Goal: Information Seeking & Learning: Check status

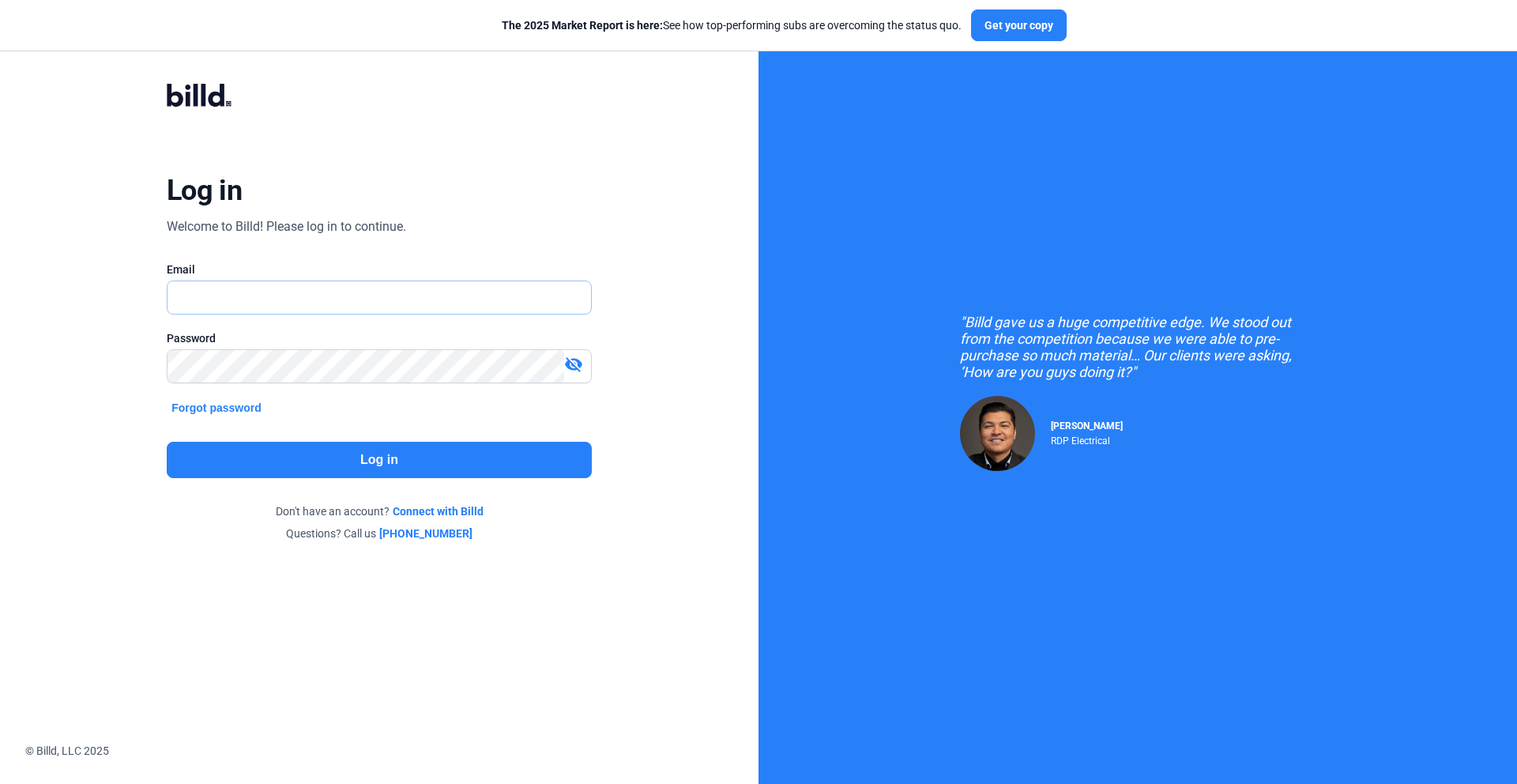
click at [223, 310] on input "text" at bounding box center [379, 298] width 423 height 32
type input "[EMAIL_ADDRESS][PERSON_NAME][DOMAIN_NAME]"
click at [329, 480] on div "Log in Welcome to Billd! Please log in to continue. Email [EMAIL_ADDRESS][PERSO…" at bounding box center [379, 312] width 546 height 519
click at [328, 474] on button "Log in" at bounding box center [379, 459] width 425 height 37
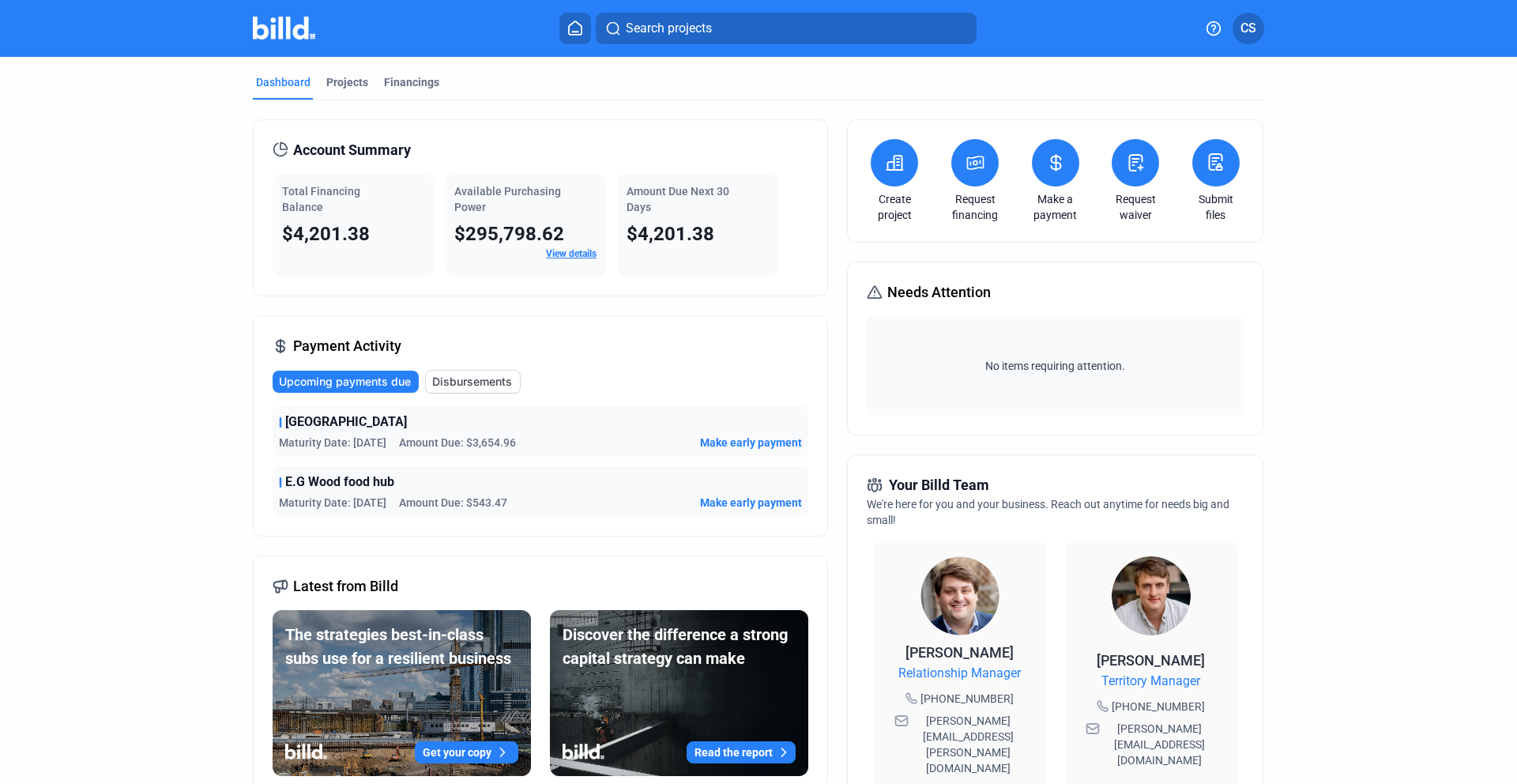
click at [312, 384] on span "Upcoming payments due" at bounding box center [344, 381] width 132 height 16
click at [371, 381] on span "Upcoming payments due" at bounding box center [344, 381] width 132 height 16
click at [468, 383] on span "Disbursements" at bounding box center [472, 381] width 80 height 16
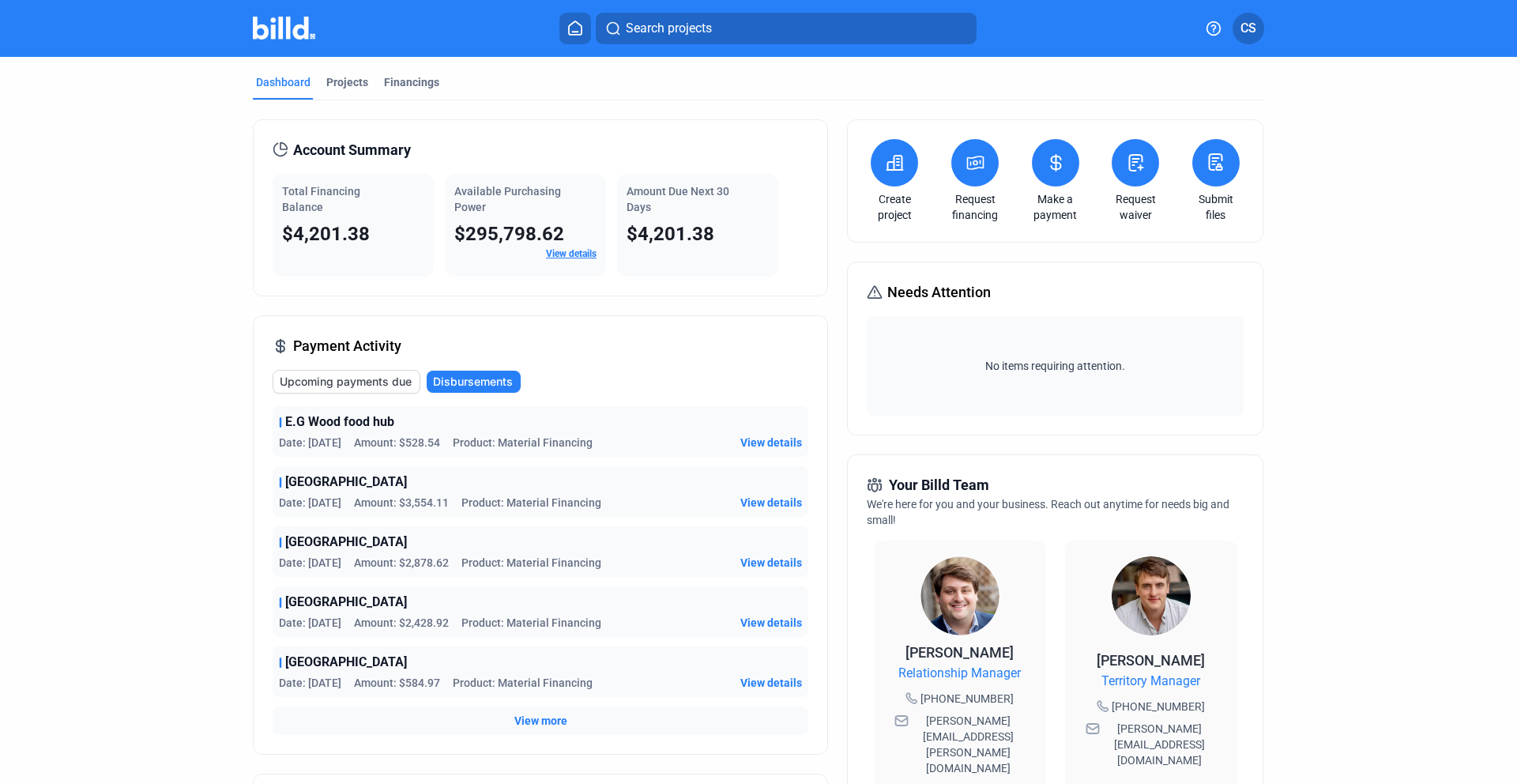
click at [359, 381] on span "Upcoming payments due" at bounding box center [345, 381] width 132 height 16
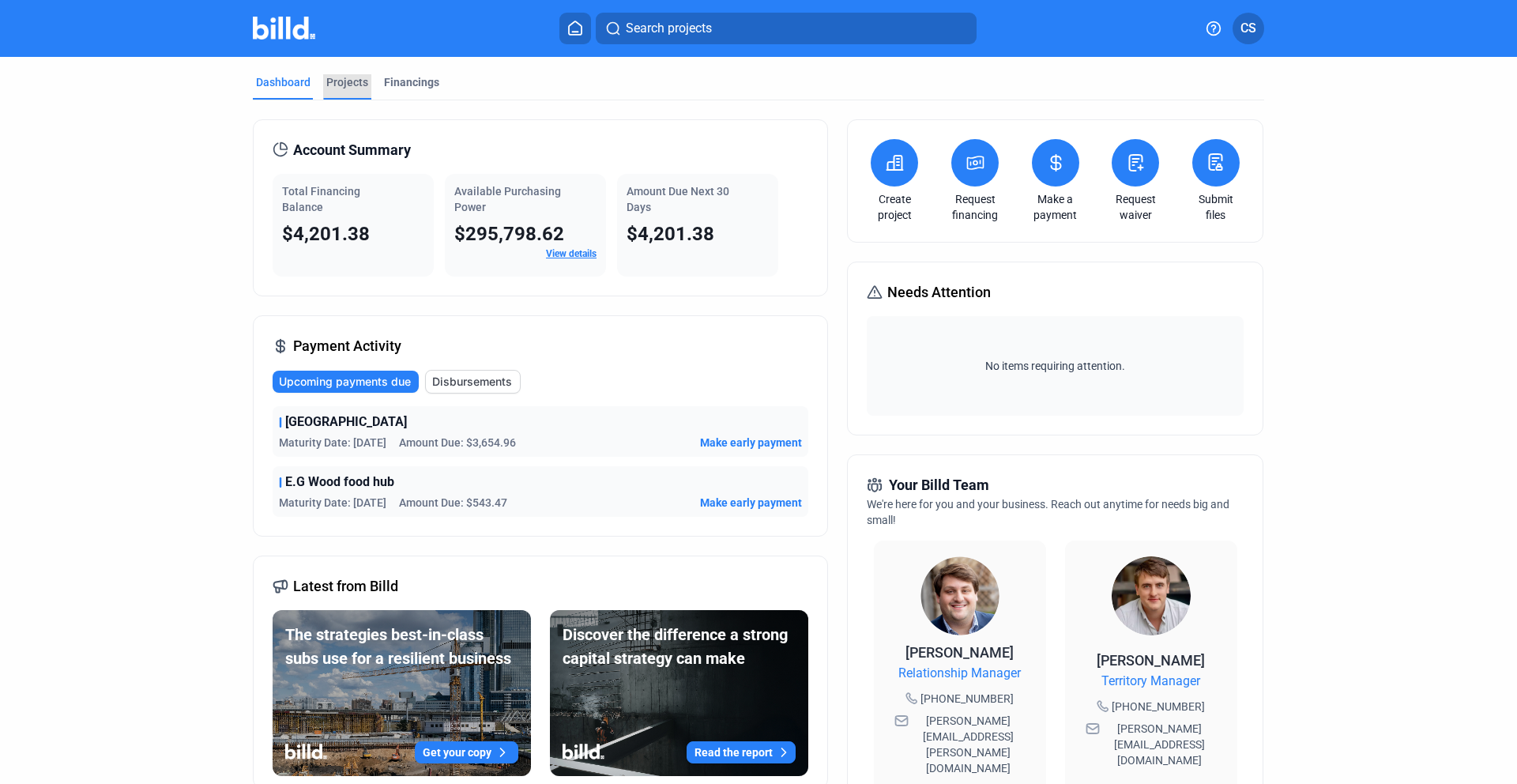
click at [340, 79] on div "Projects" at bounding box center [347, 82] width 42 height 16
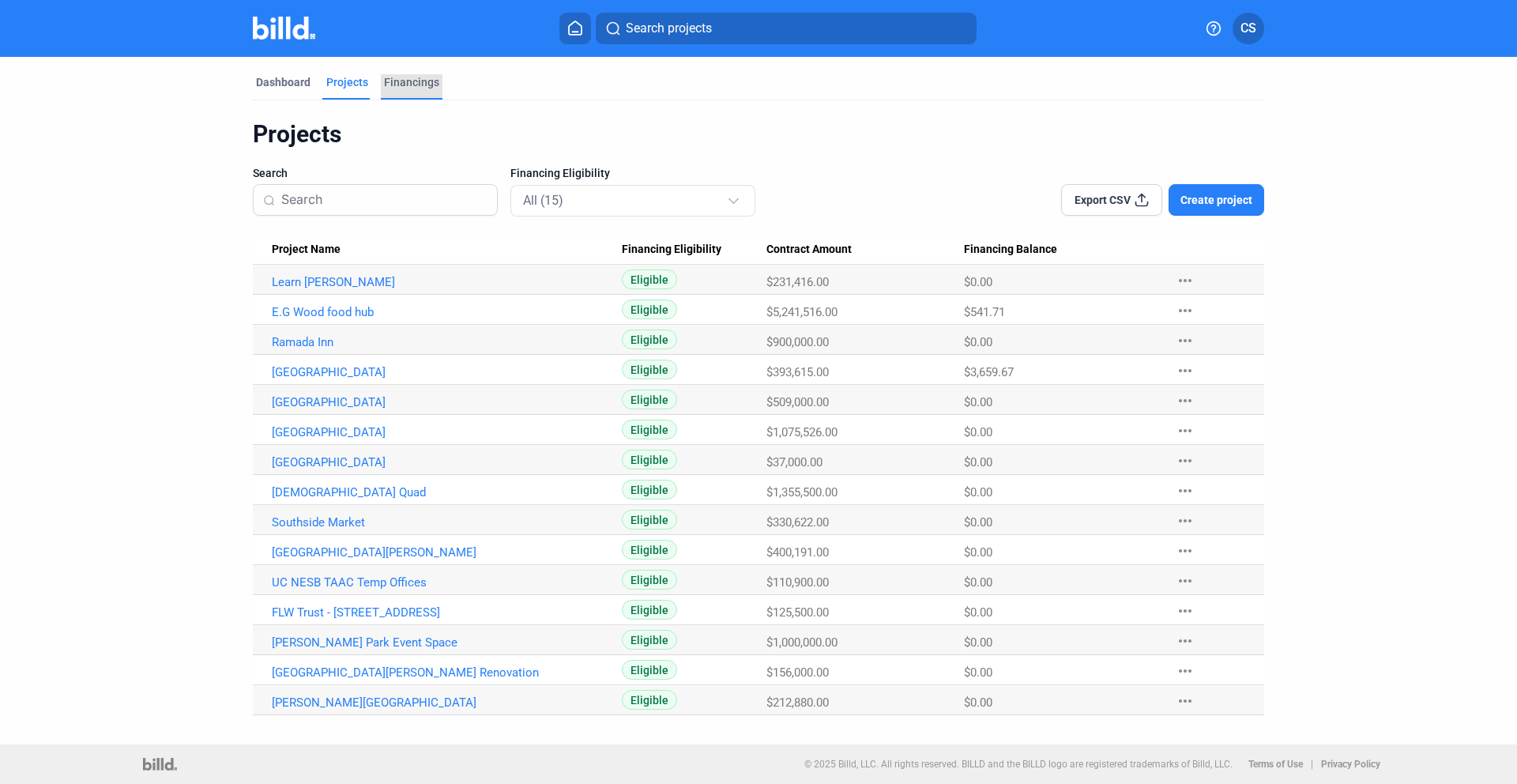
click at [396, 84] on div "Financings" at bounding box center [412, 82] width 55 height 16
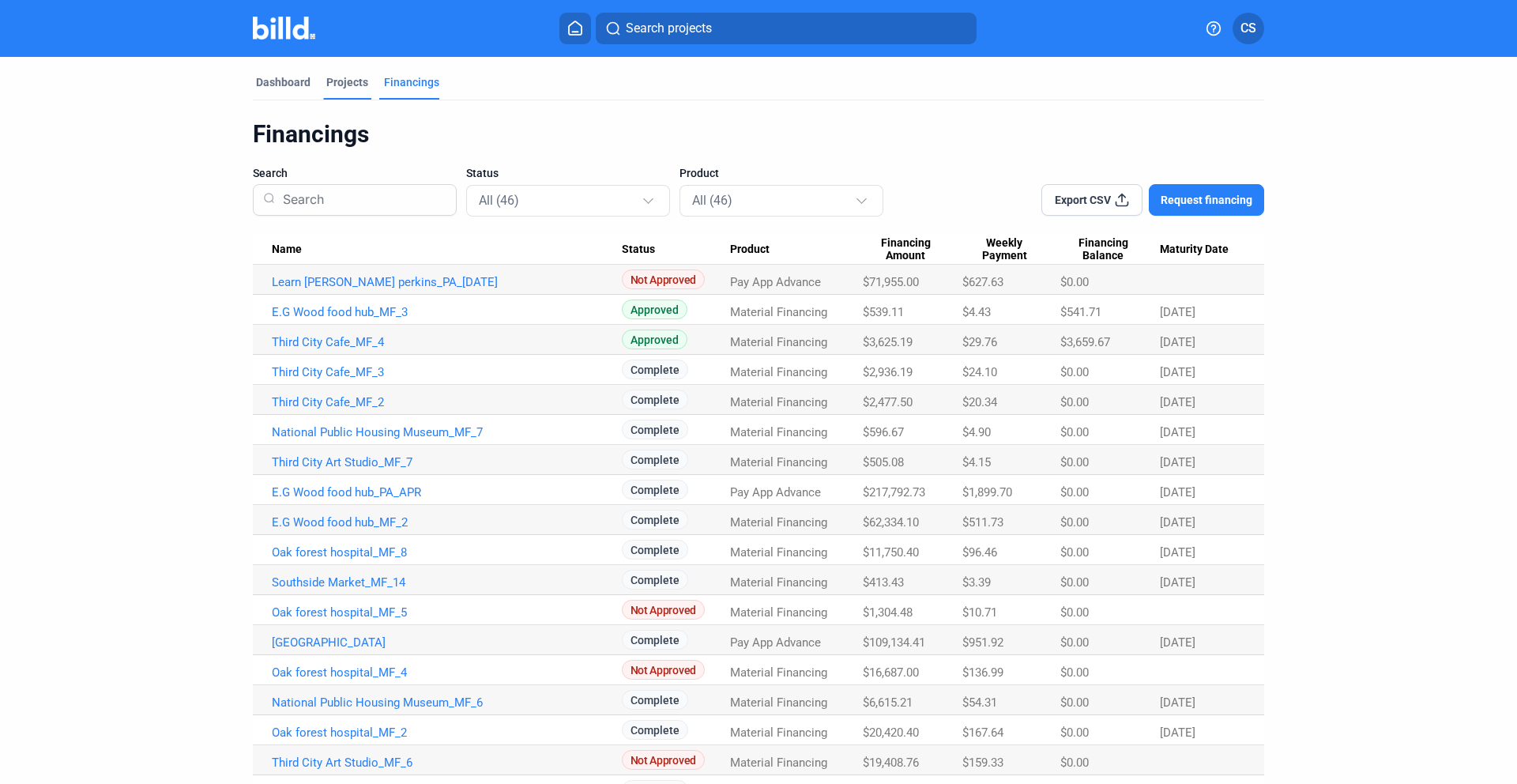
click at [345, 88] on div "Projects" at bounding box center [347, 82] width 42 height 16
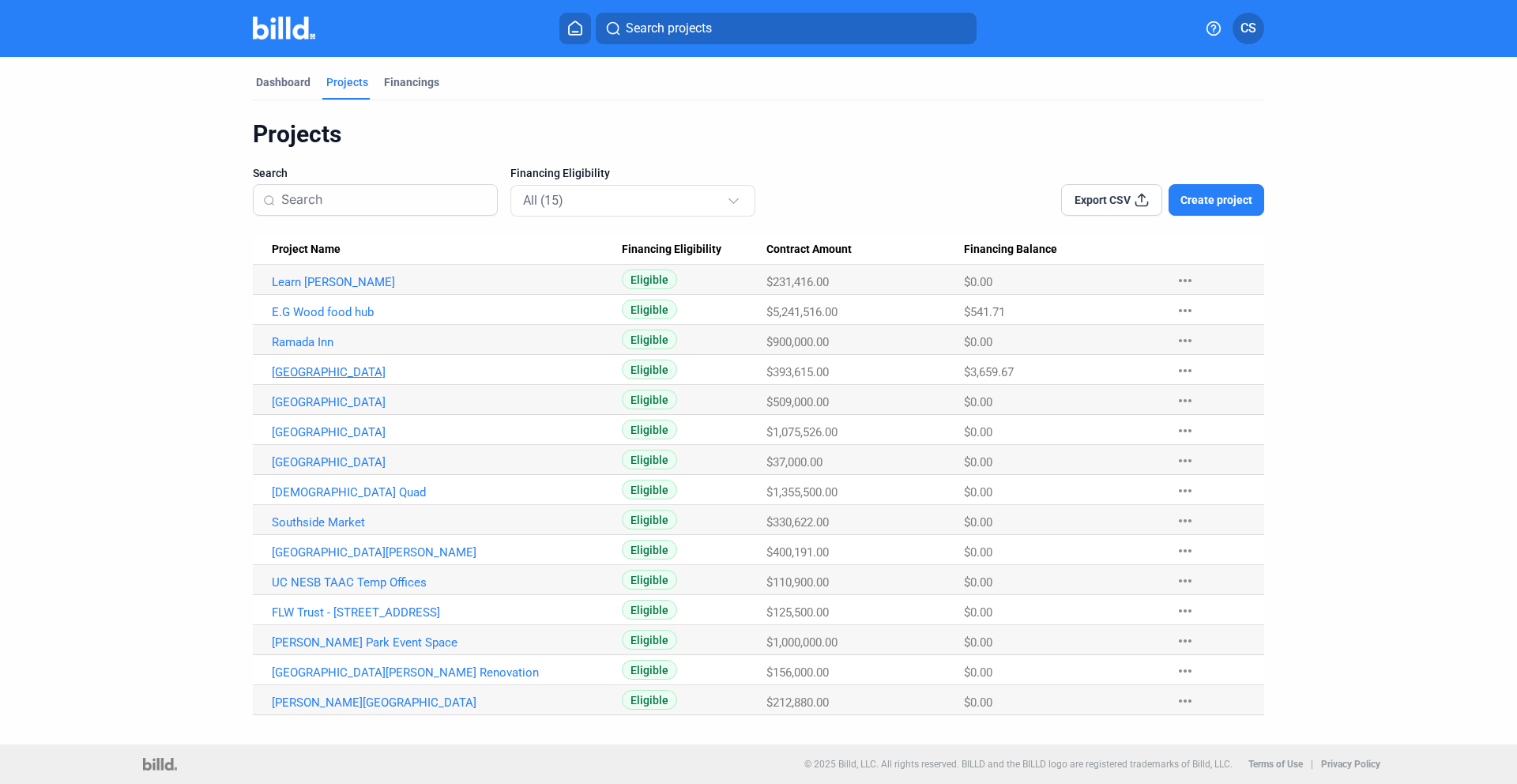
click at [328, 368] on link "[GEOGRAPHIC_DATA]" at bounding box center [447, 372] width 350 height 14
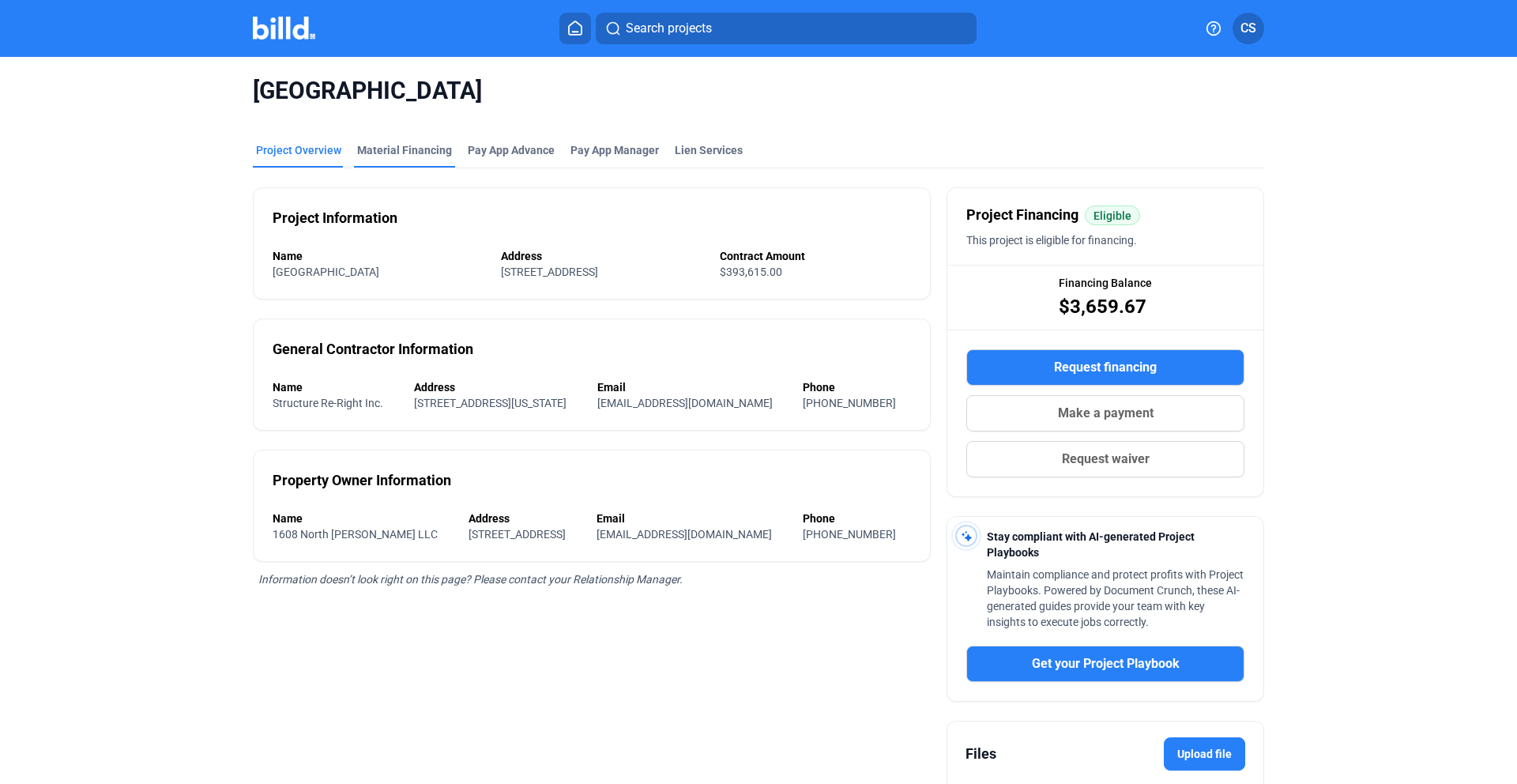
click at [413, 143] on div "Material Financing" at bounding box center [404, 150] width 94 height 16
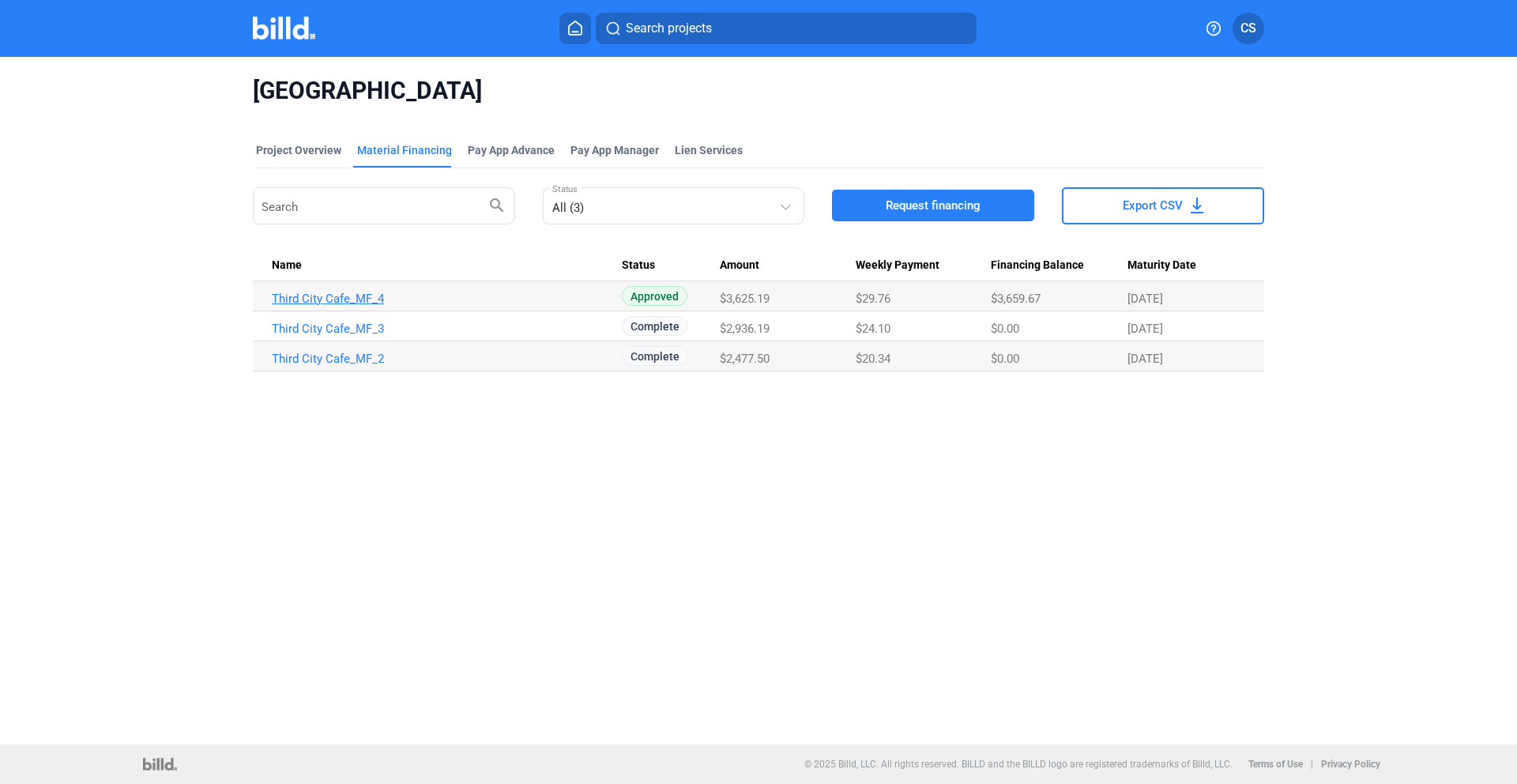
click at [357, 294] on link "Third City Cafe_MF_4" at bounding box center [447, 298] width 350 height 14
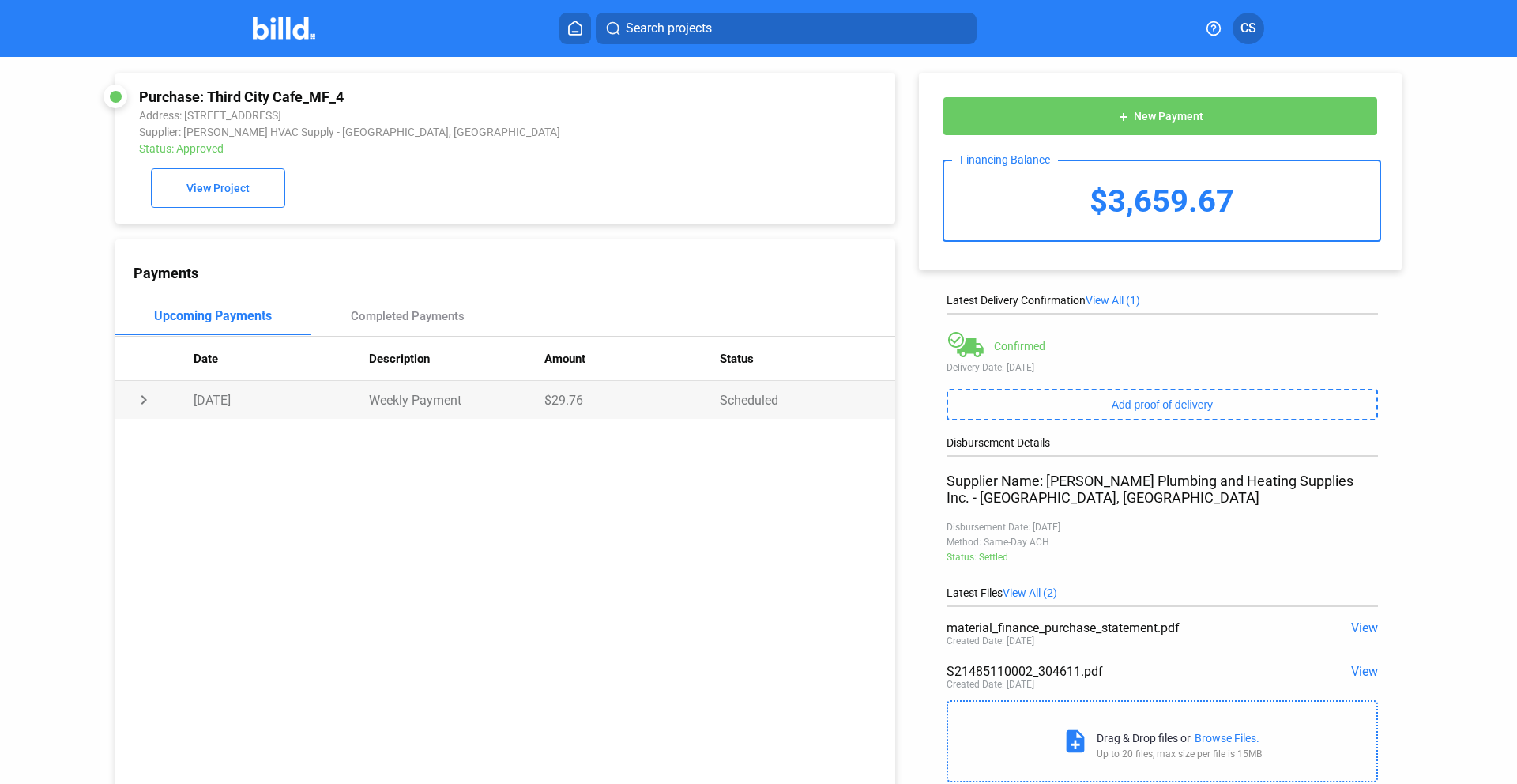
click at [143, 401] on td "chevron_right" at bounding box center [155, 400] width 78 height 38
click at [143, 401] on td "expand_more" at bounding box center [155, 400] width 78 height 38
drag, startPoint x: 543, startPoint y: 402, endPoint x: 580, endPoint y: 400, distance: 37.1
click at [580, 400] on td "$29.76" at bounding box center [632, 400] width 175 height 38
copy td "$29.76"
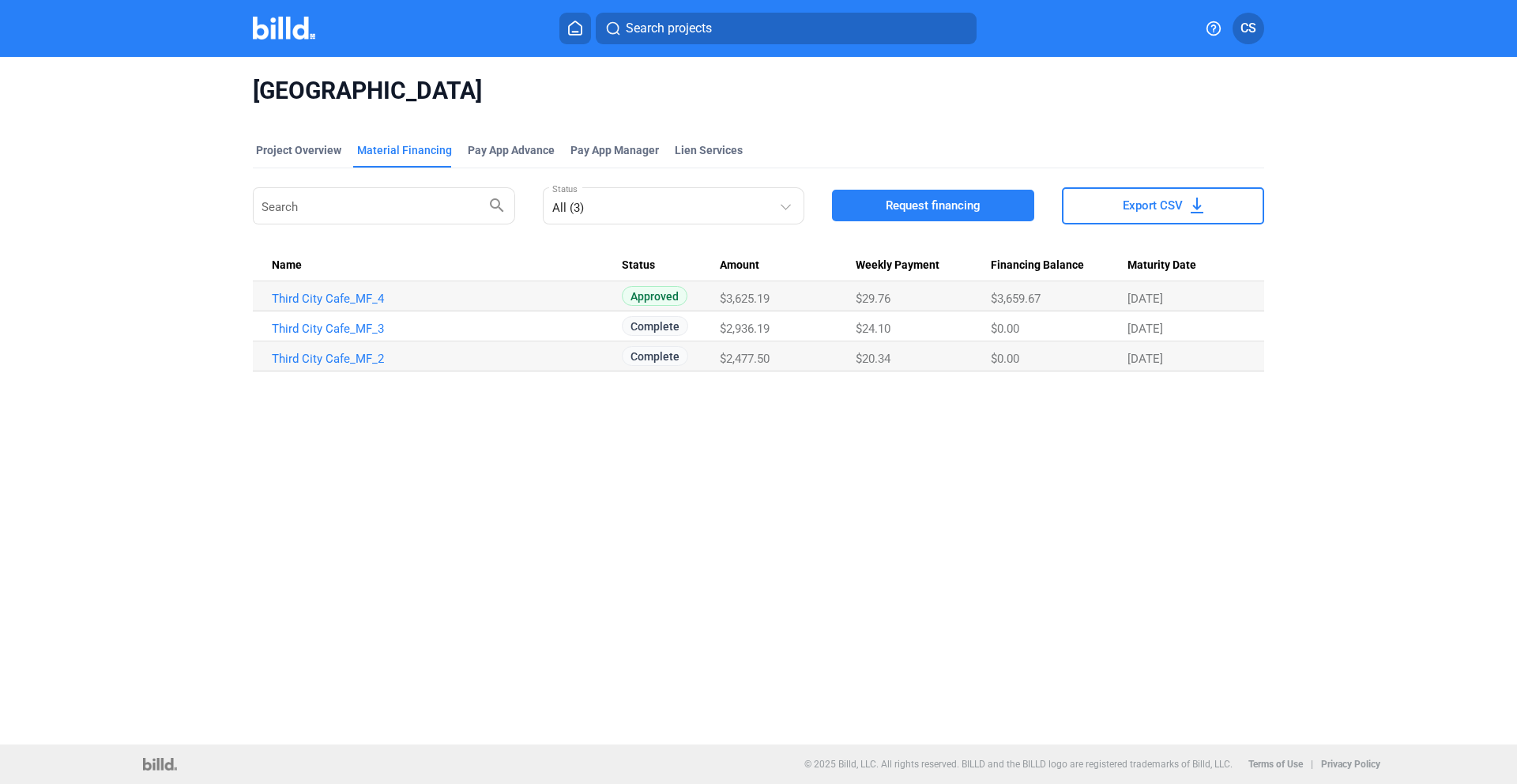
drag, startPoint x: 993, startPoint y: 301, endPoint x: 1055, endPoint y: 296, distance: 62.2
click at [1055, 296] on div "$3,659.67" at bounding box center [1059, 298] width 136 height 14
copy span "$3,659.67"
click at [505, 154] on div "Pay App Advance" at bounding box center [511, 150] width 87 height 16
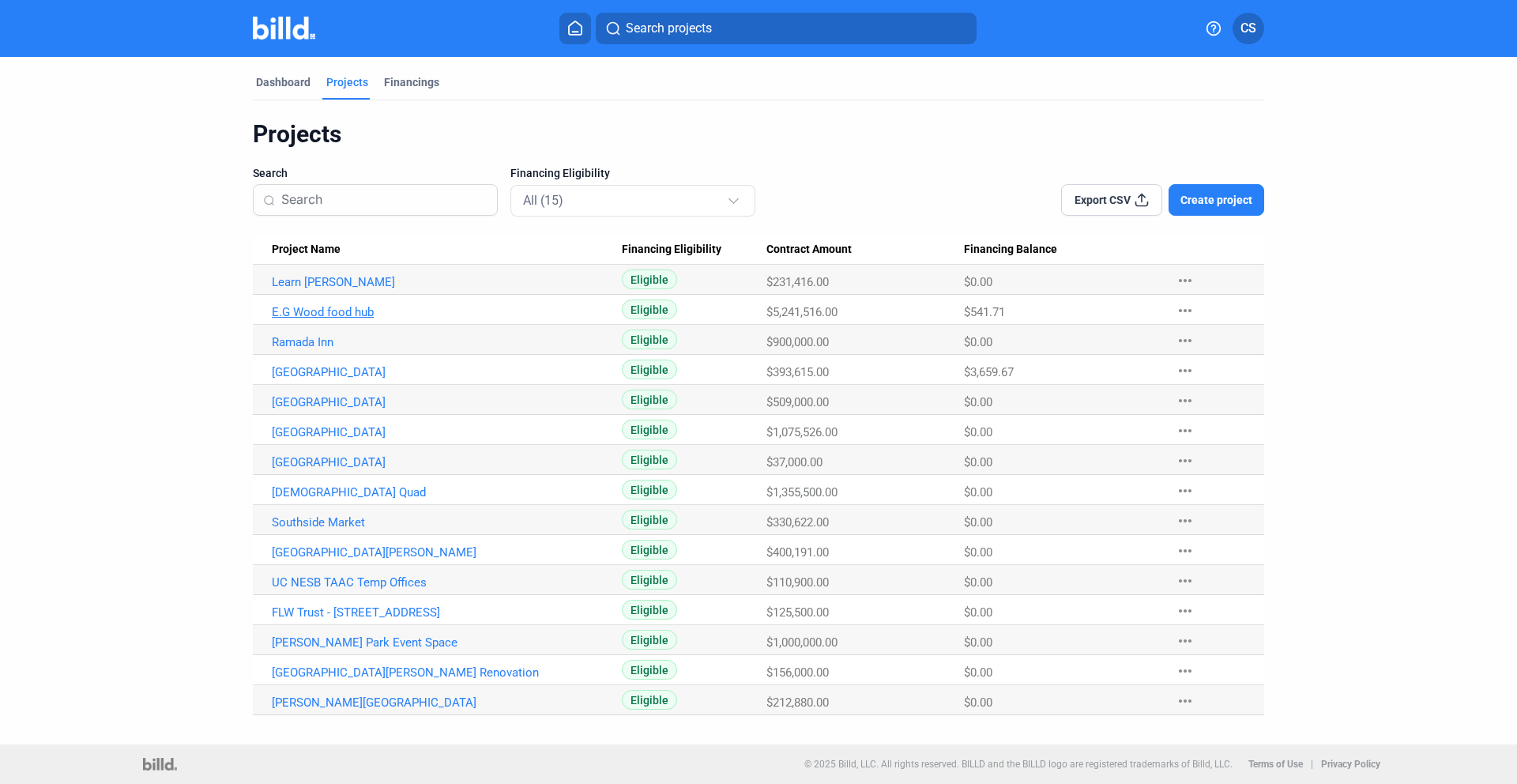
click at [320, 311] on link "E.G Wood food hub" at bounding box center [447, 312] width 350 height 14
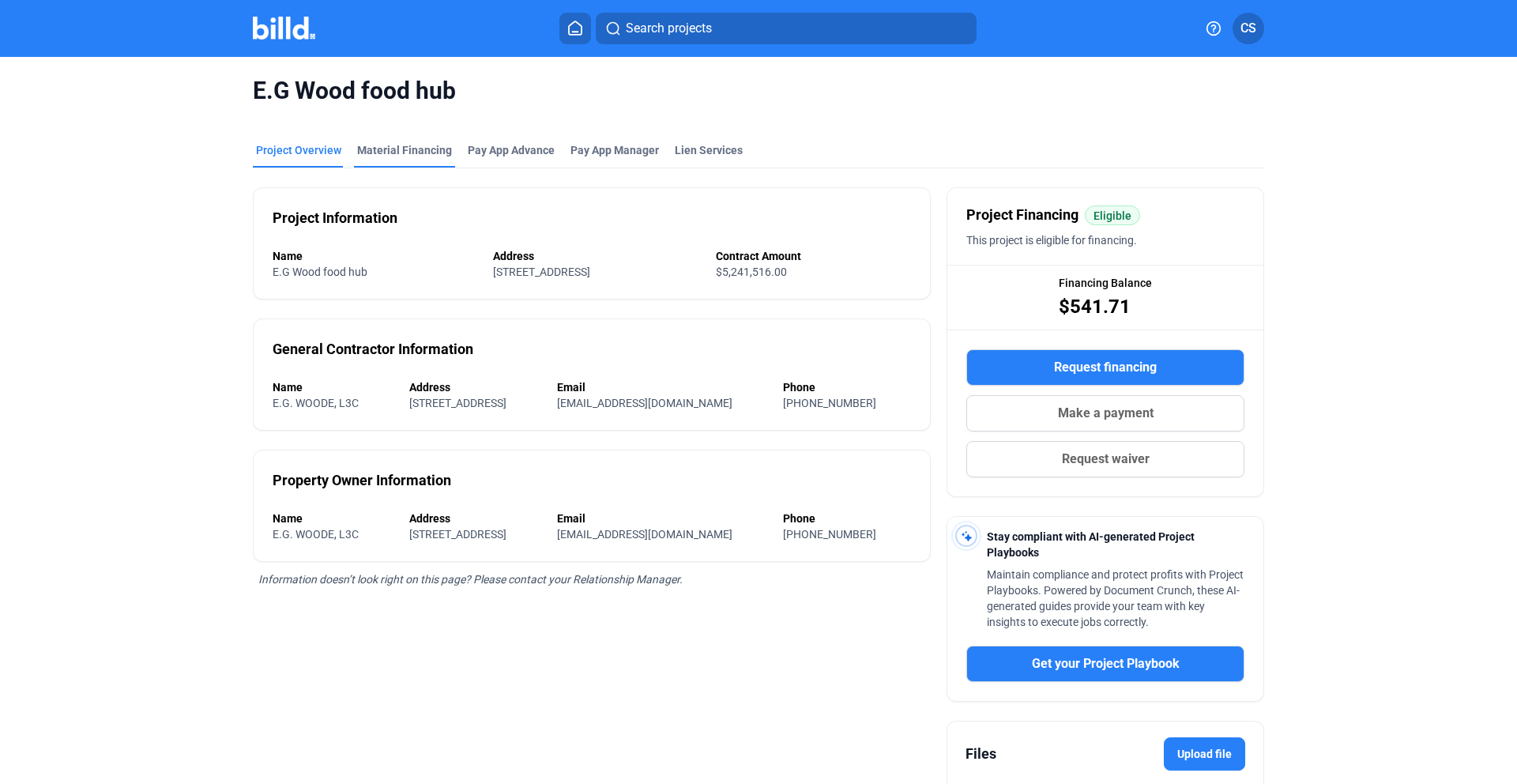
click at [401, 149] on div "Material Financing" at bounding box center [404, 150] width 94 height 16
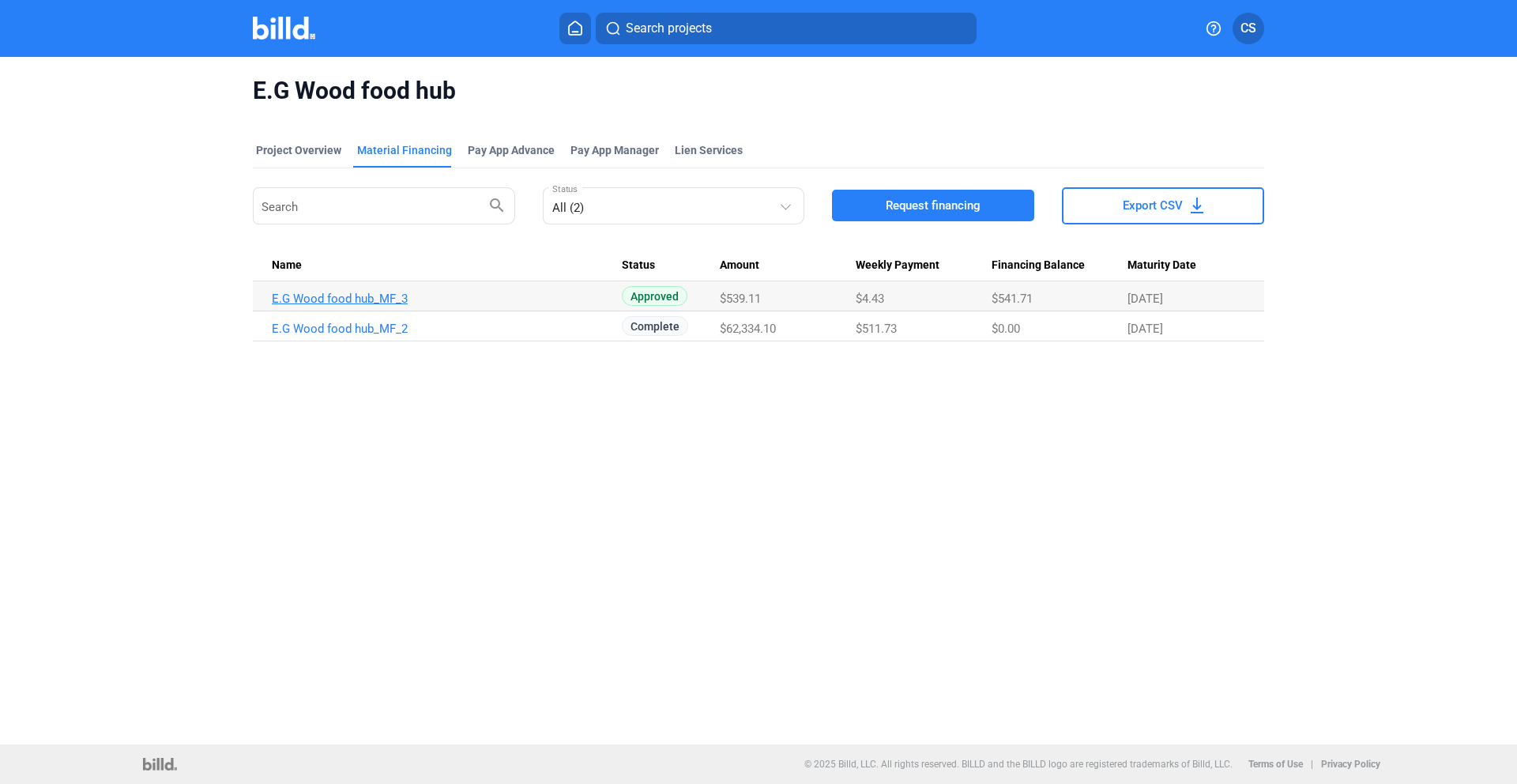
click at [385, 298] on link "E.G Wood food hub_MF_3" at bounding box center [447, 298] width 350 height 14
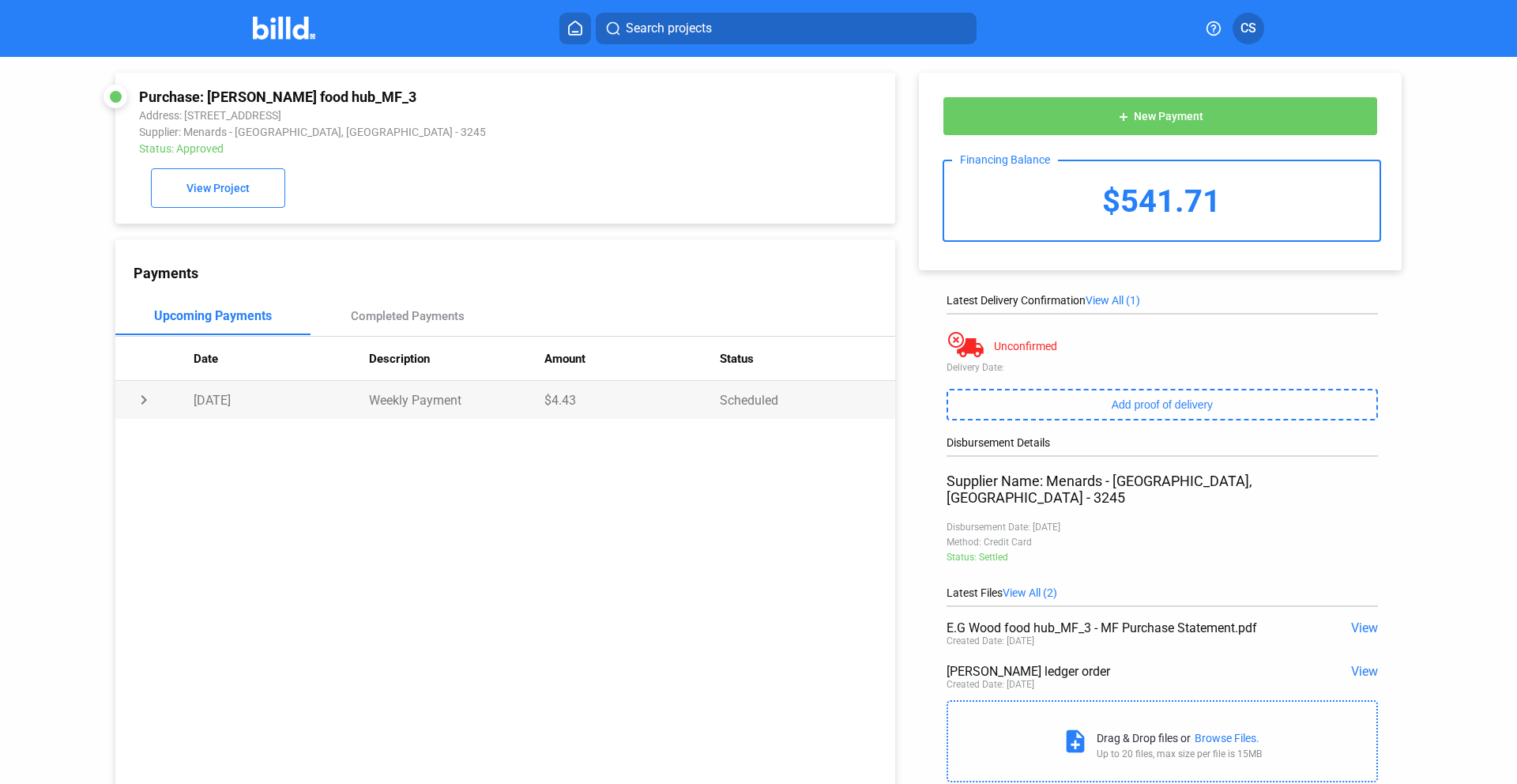
click at [138, 401] on td "chevron_right" at bounding box center [155, 400] width 78 height 38
click at [138, 401] on td "expand_more" at bounding box center [155, 400] width 78 height 38
drag, startPoint x: 541, startPoint y: 397, endPoint x: 565, endPoint y: 397, distance: 24.0
click at [565, 396] on td "$4.43" at bounding box center [632, 400] width 175 height 38
drag, startPoint x: 576, startPoint y: 401, endPoint x: 540, endPoint y: 406, distance: 36.3
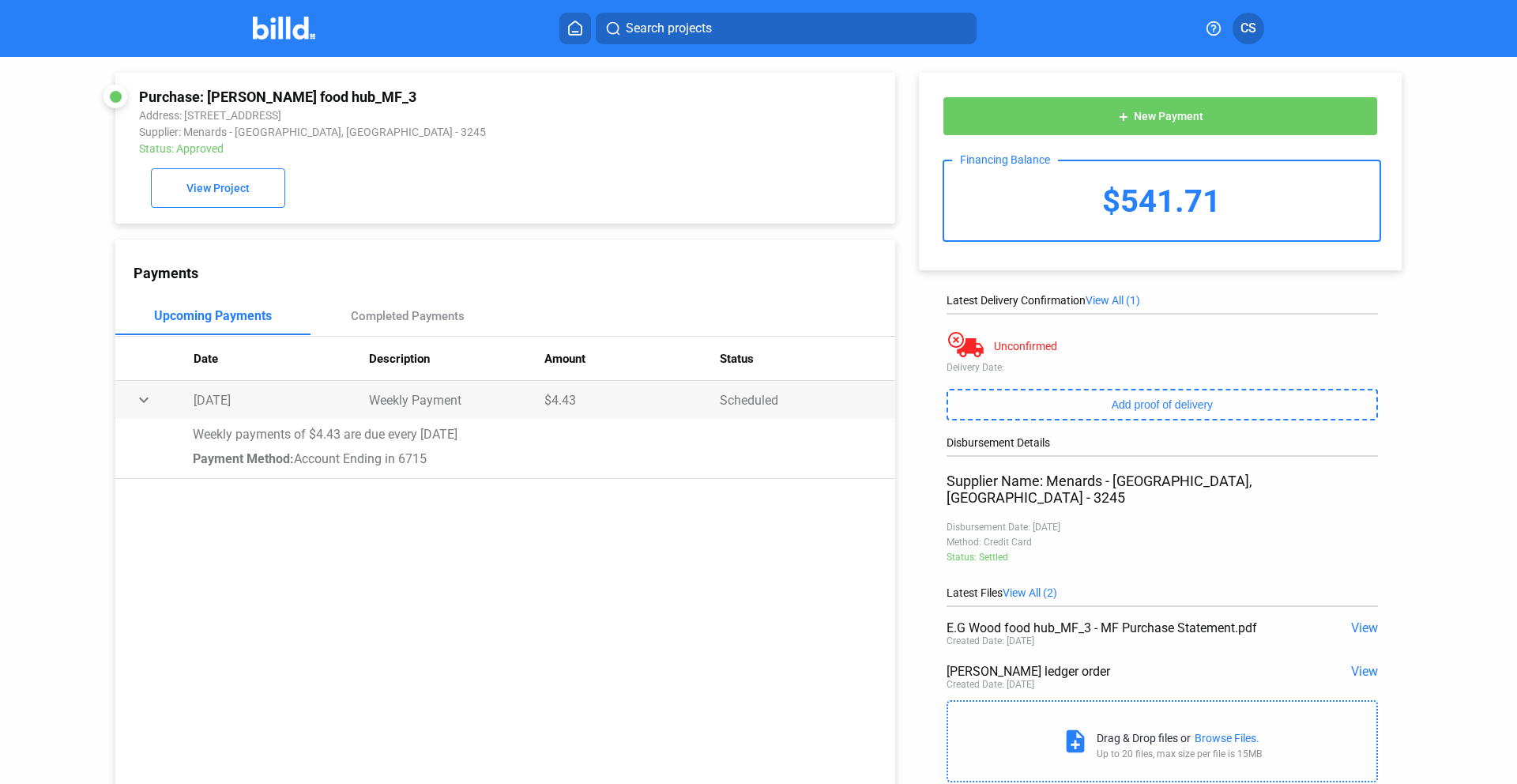
click at [540, 406] on tr "expand_more [DATE] Weekly Payment $4.43 Scheduled" at bounding box center [505, 400] width 780 height 38
copy tr "$4.43"
click at [141, 404] on td "chevron_right" at bounding box center [155, 400] width 78 height 38
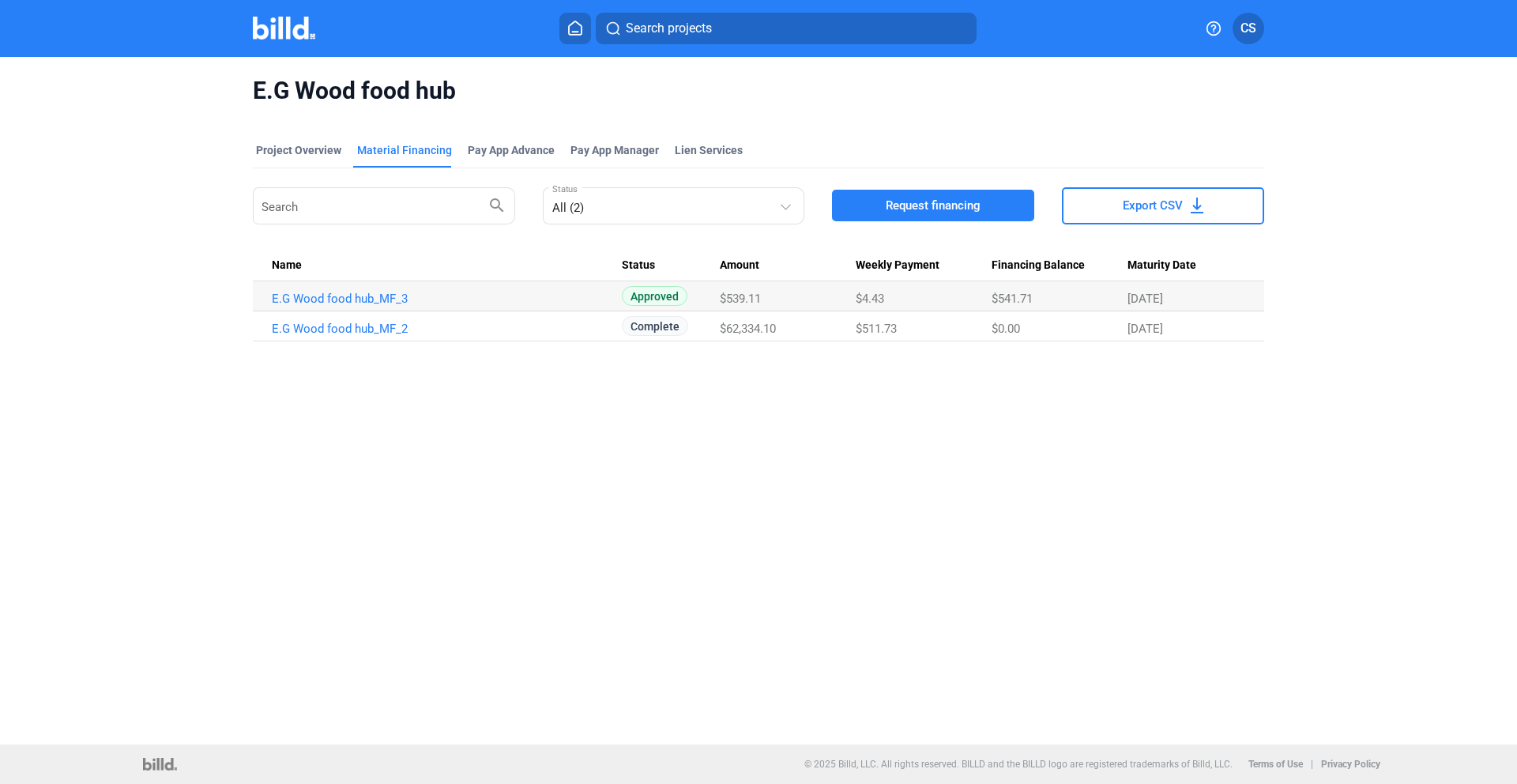
click at [1246, 42] on button "CS" at bounding box center [1247, 28] width 31 height 31
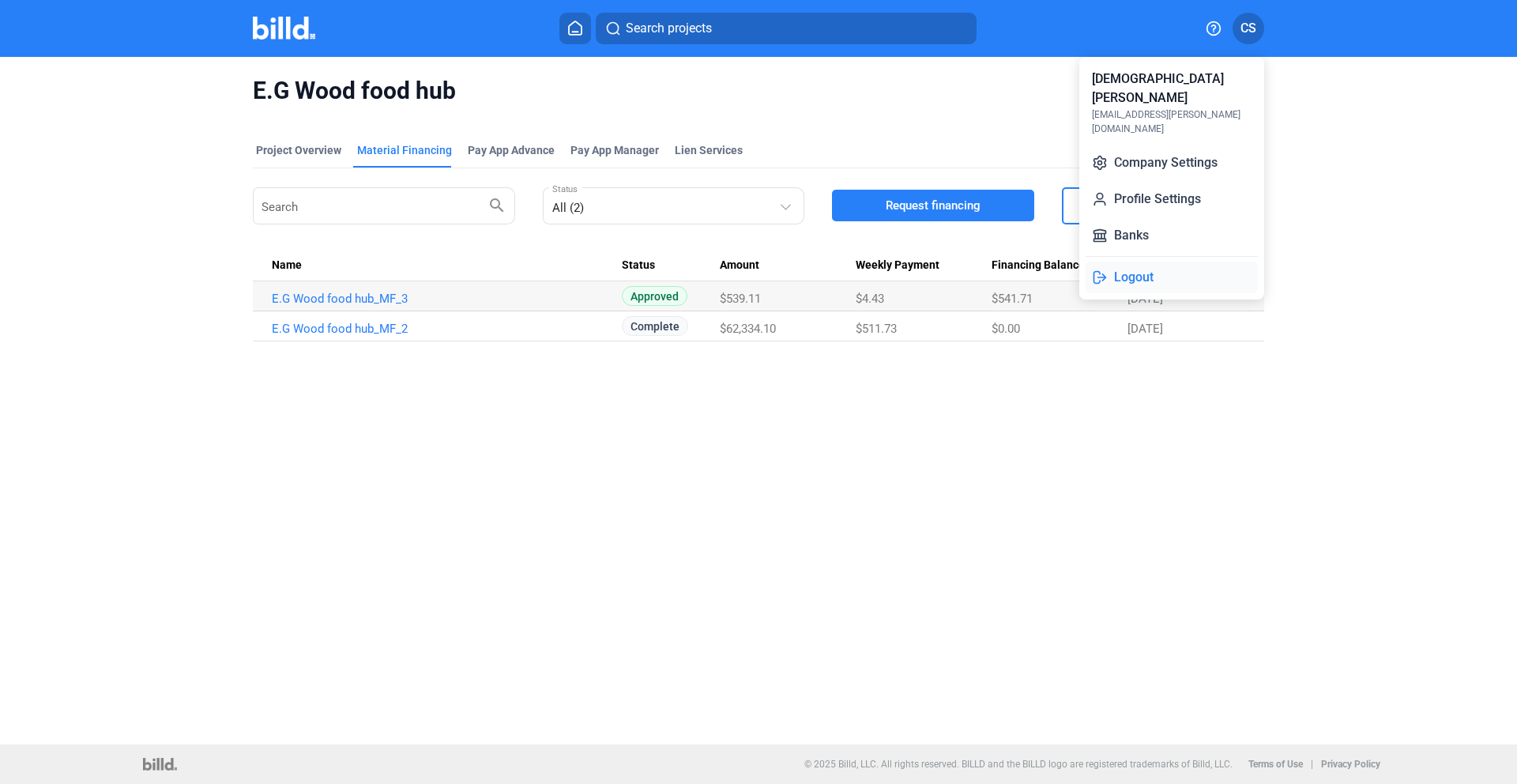
click at [1149, 262] on button "Logout" at bounding box center [1172, 277] width 173 height 31
